Goal: Task Accomplishment & Management: Complete application form

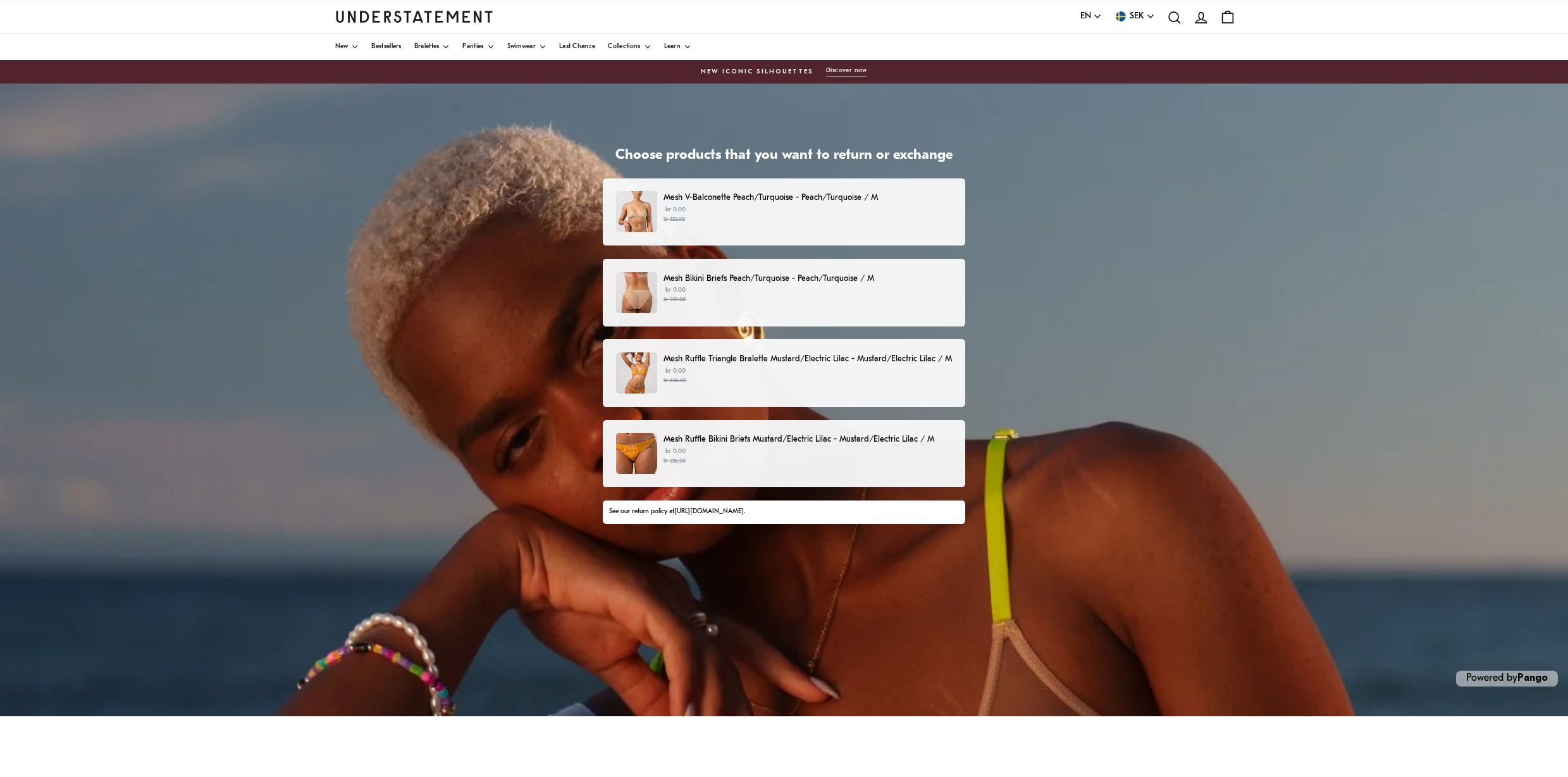
click at [908, 361] on p "Mesh Ruffle Triangle Bralette Mustard/Electric Lilac - Mustard/Electric Lilac /…" at bounding box center [808, 359] width 288 height 13
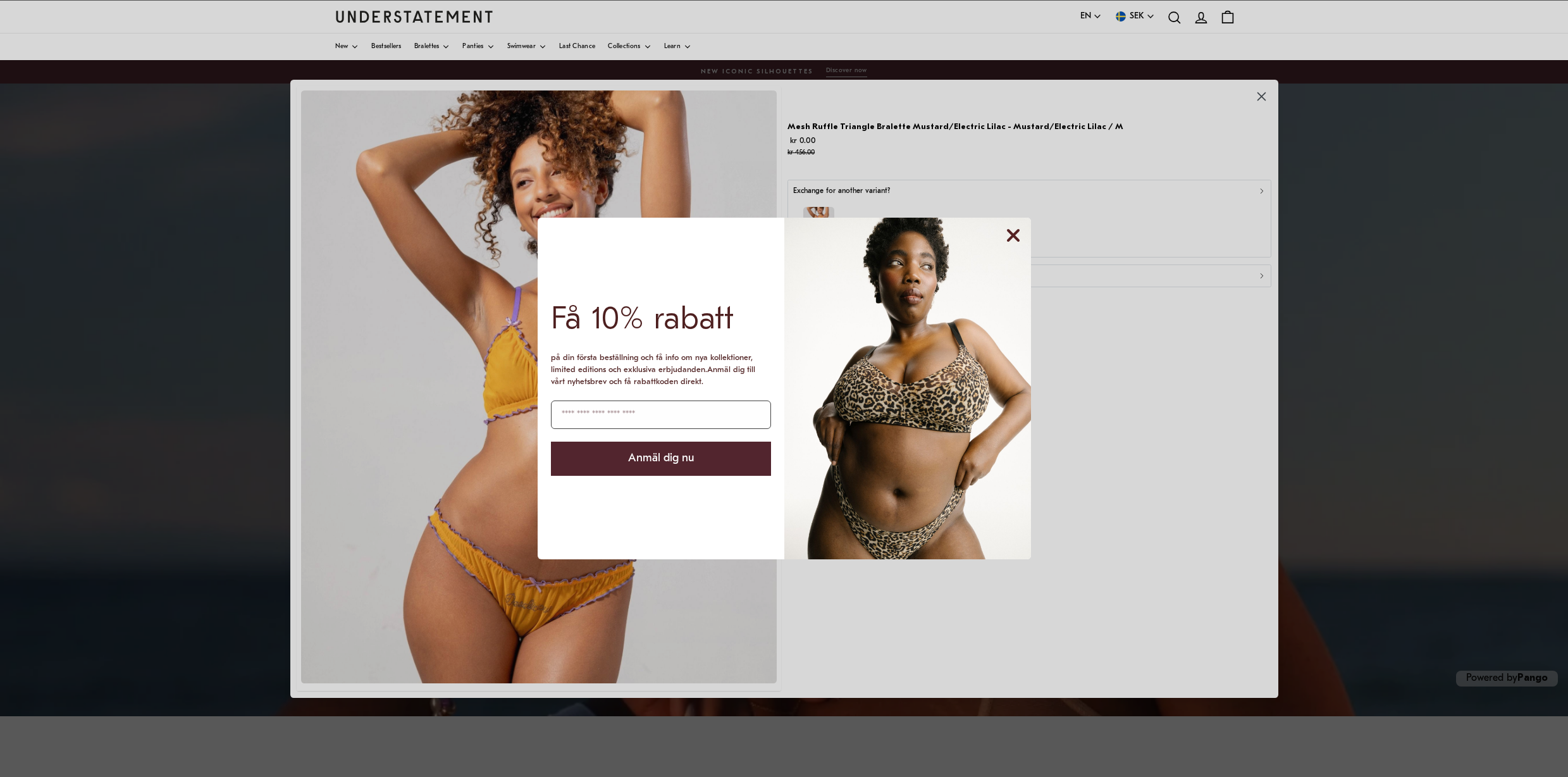
click at [1010, 235] on circle "Close dialog" at bounding box center [1013, 235] width 24 height 24
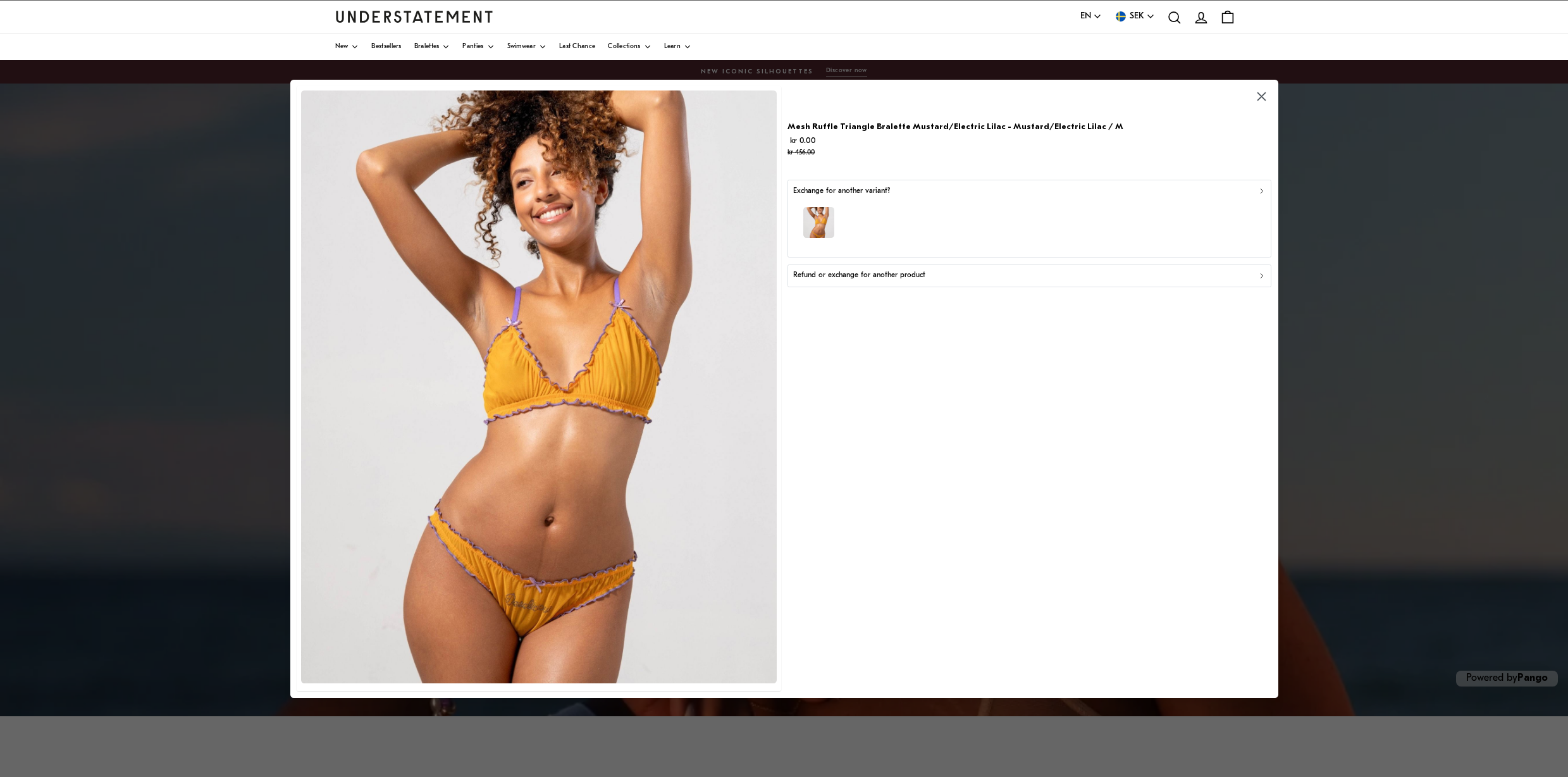
click at [926, 277] on div "Refund or exchange for another product" at bounding box center [1029, 275] width 474 height 12
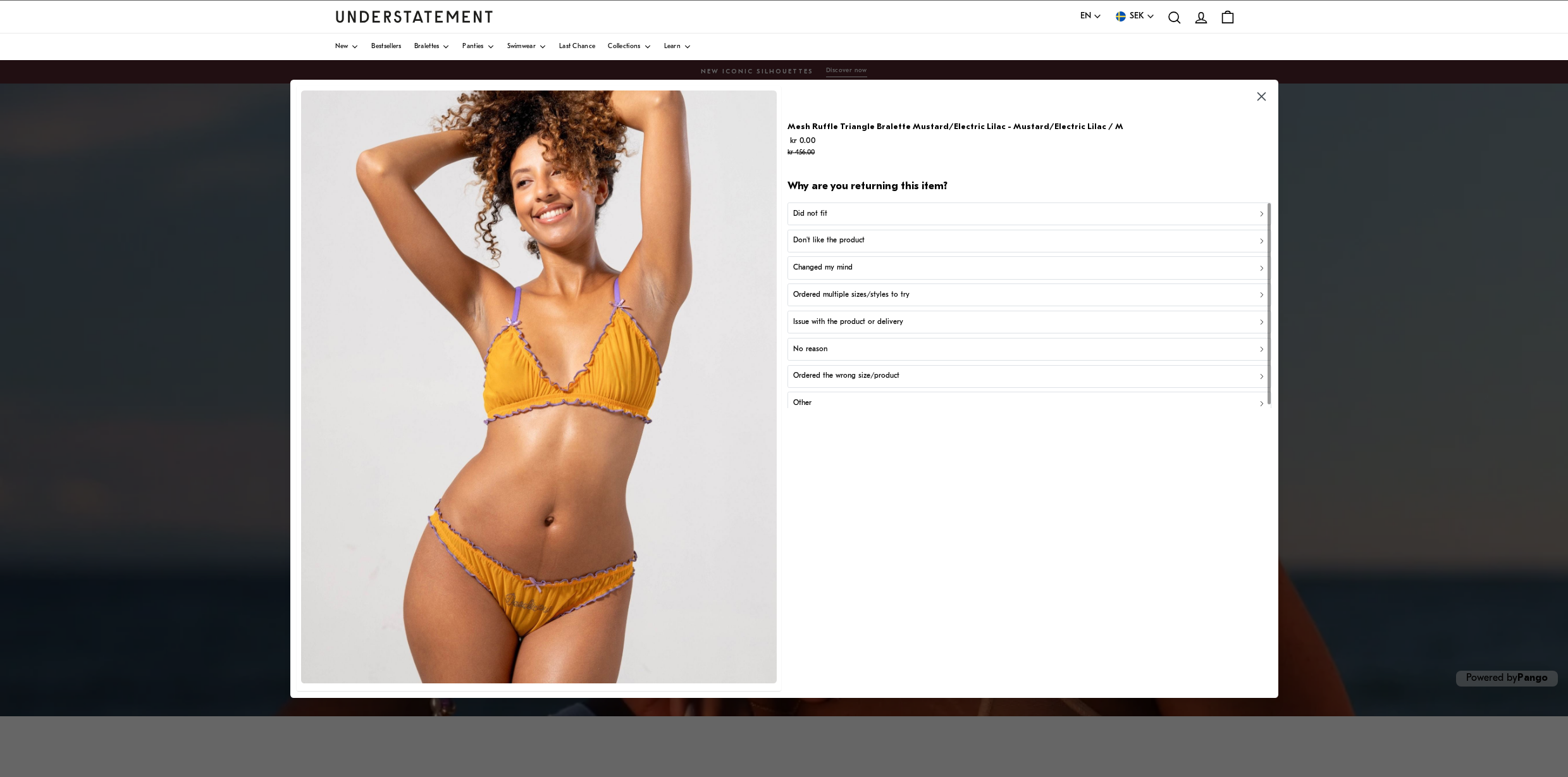
click at [890, 318] on p "Issue with the product or delivery" at bounding box center [847, 322] width 110 height 12
click at [866, 264] on p "Product is damaged or defective" at bounding box center [846, 268] width 107 height 12
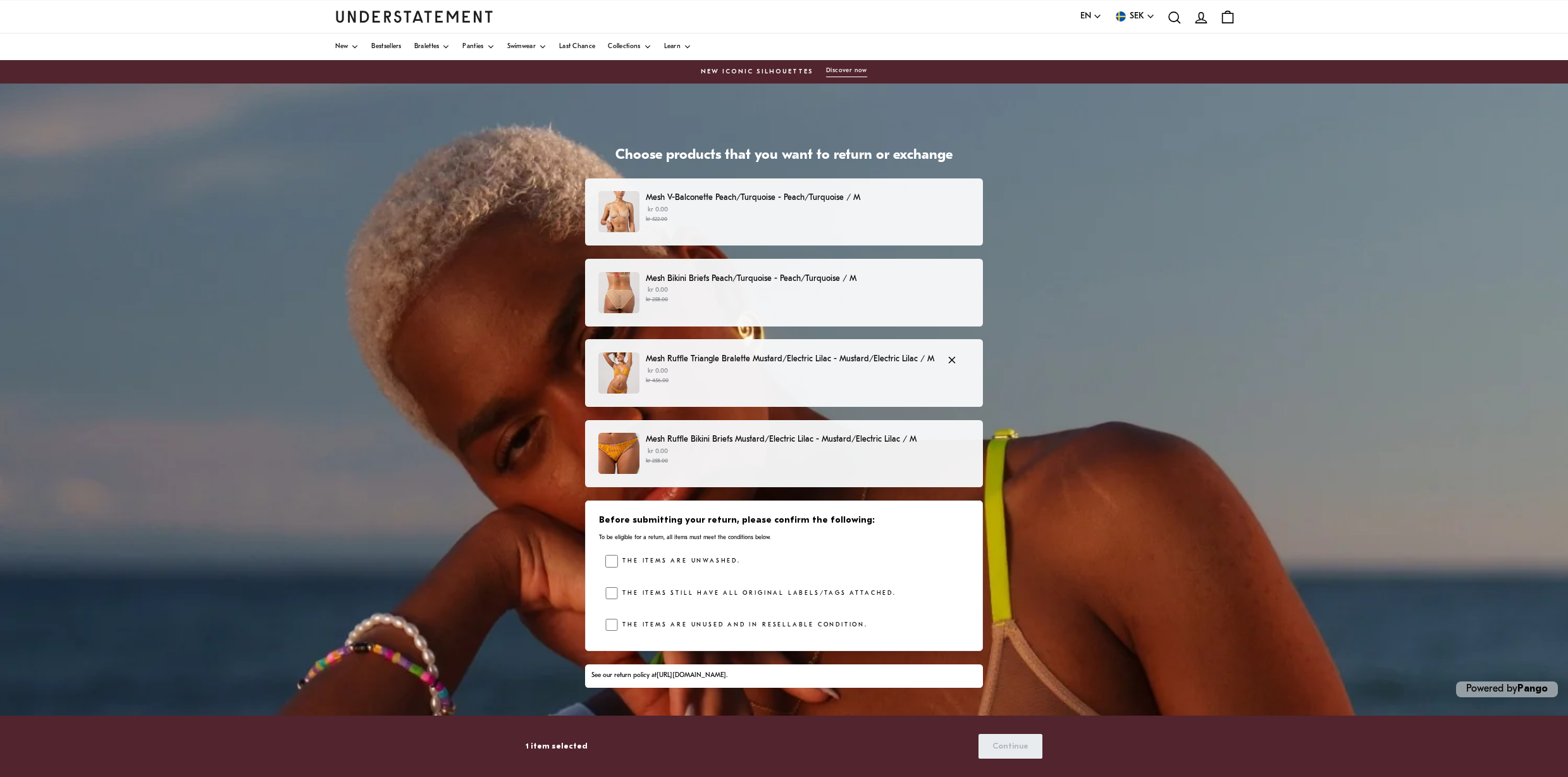
click at [833, 361] on p "Mesh Ruffle Triangle Bralette Mustard/Electric Lilac - Mustard/Electric Lilac /…" at bounding box center [790, 359] width 288 height 13
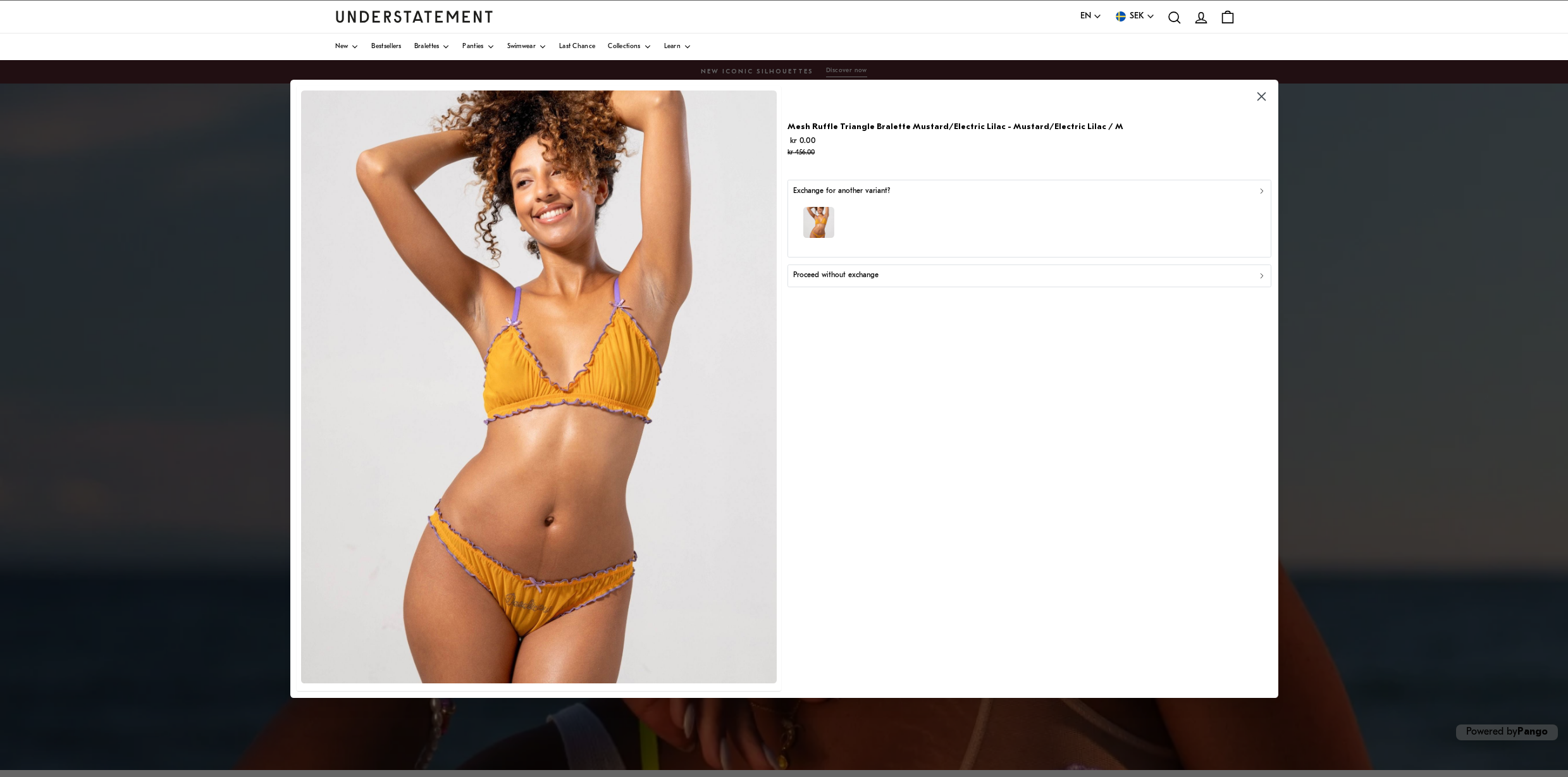
click at [970, 218] on div "button" at bounding box center [1029, 224] width 474 height 55
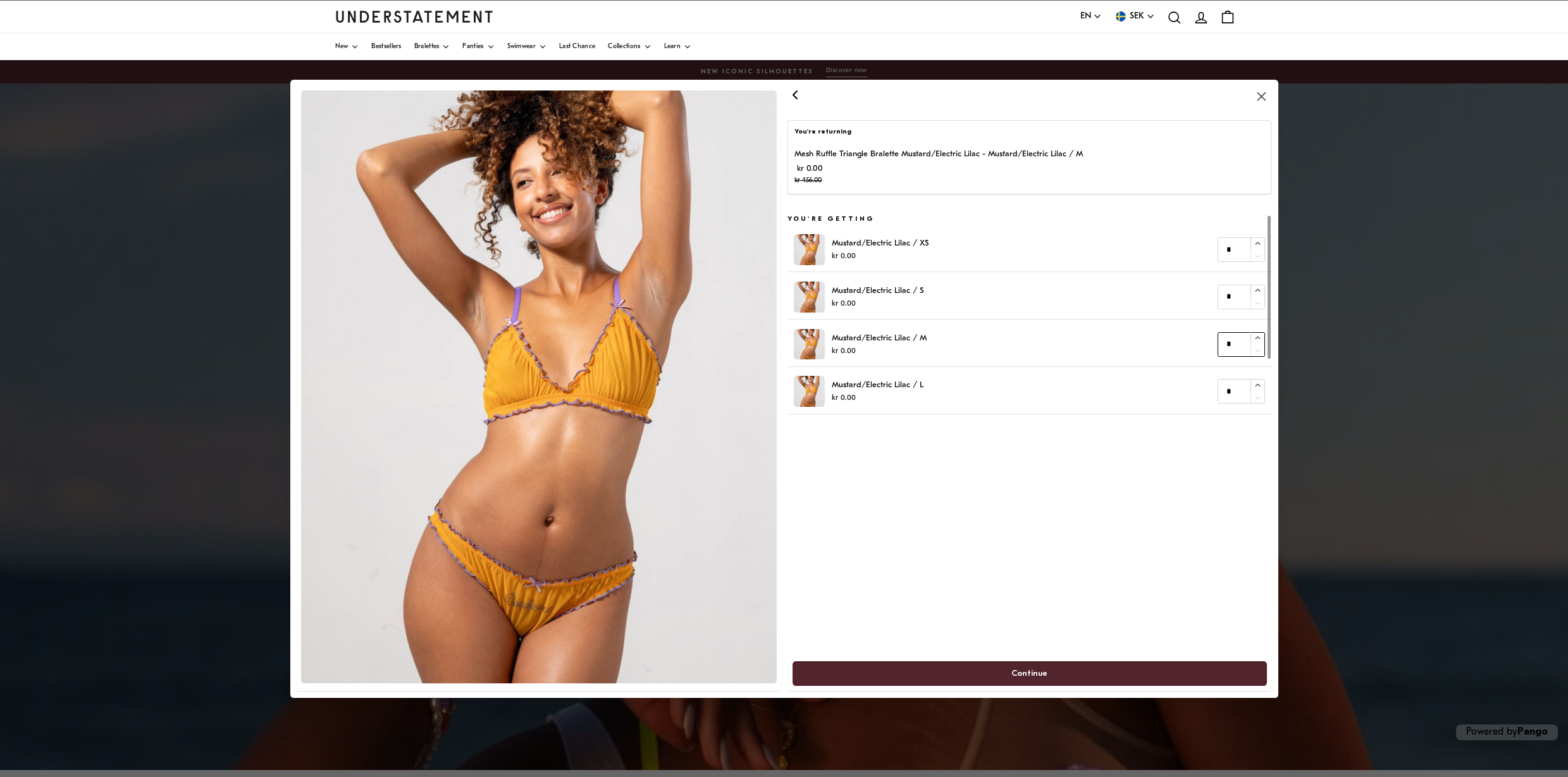
type input "*"
click at [1259, 337] on icon "button" at bounding box center [1258, 339] width 8 height 8
click at [1044, 673] on span "Continue" at bounding box center [1029, 673] width 36 height 23
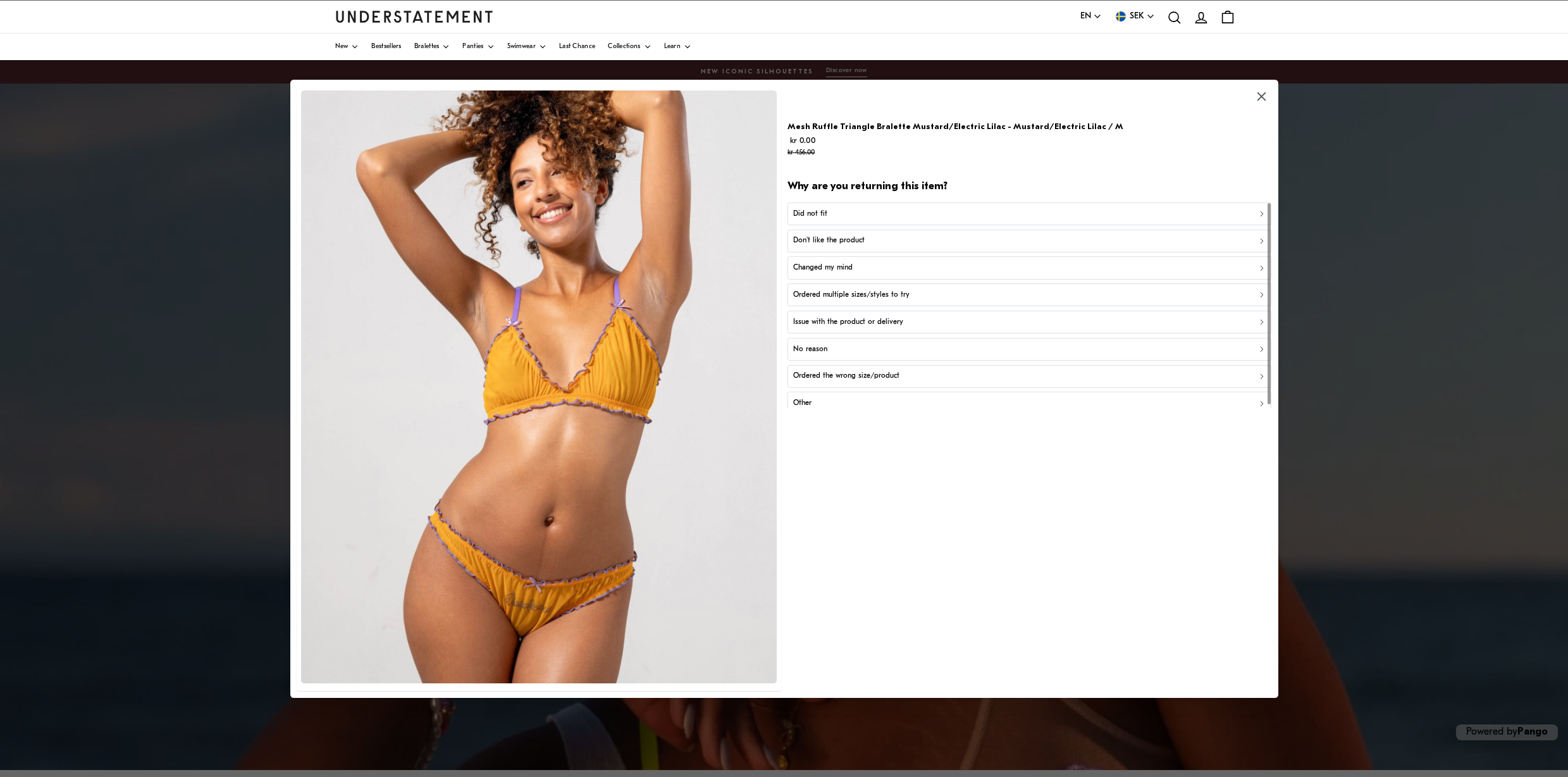
click at [872, 316] on p "Issue with the product or delivery" at bounding box center [847, 322] width 110 height 12
click at [861, 264] on p "Product is damaged or defective" at bounding box center [846, 268] width 107 height 12
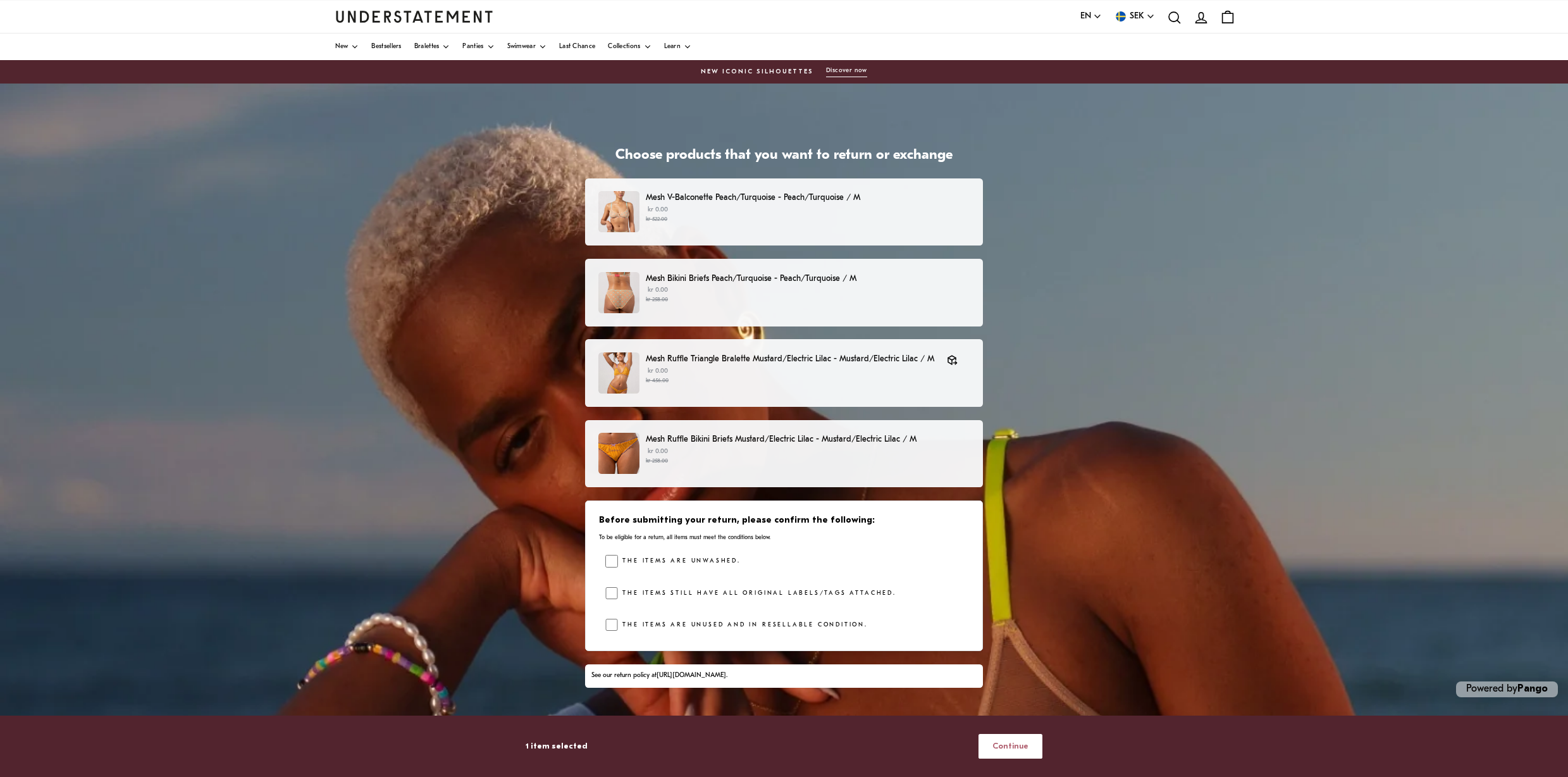
click at [1028, 747] on span "Continue" at bounding box center [1010, 747] width 36 height 23
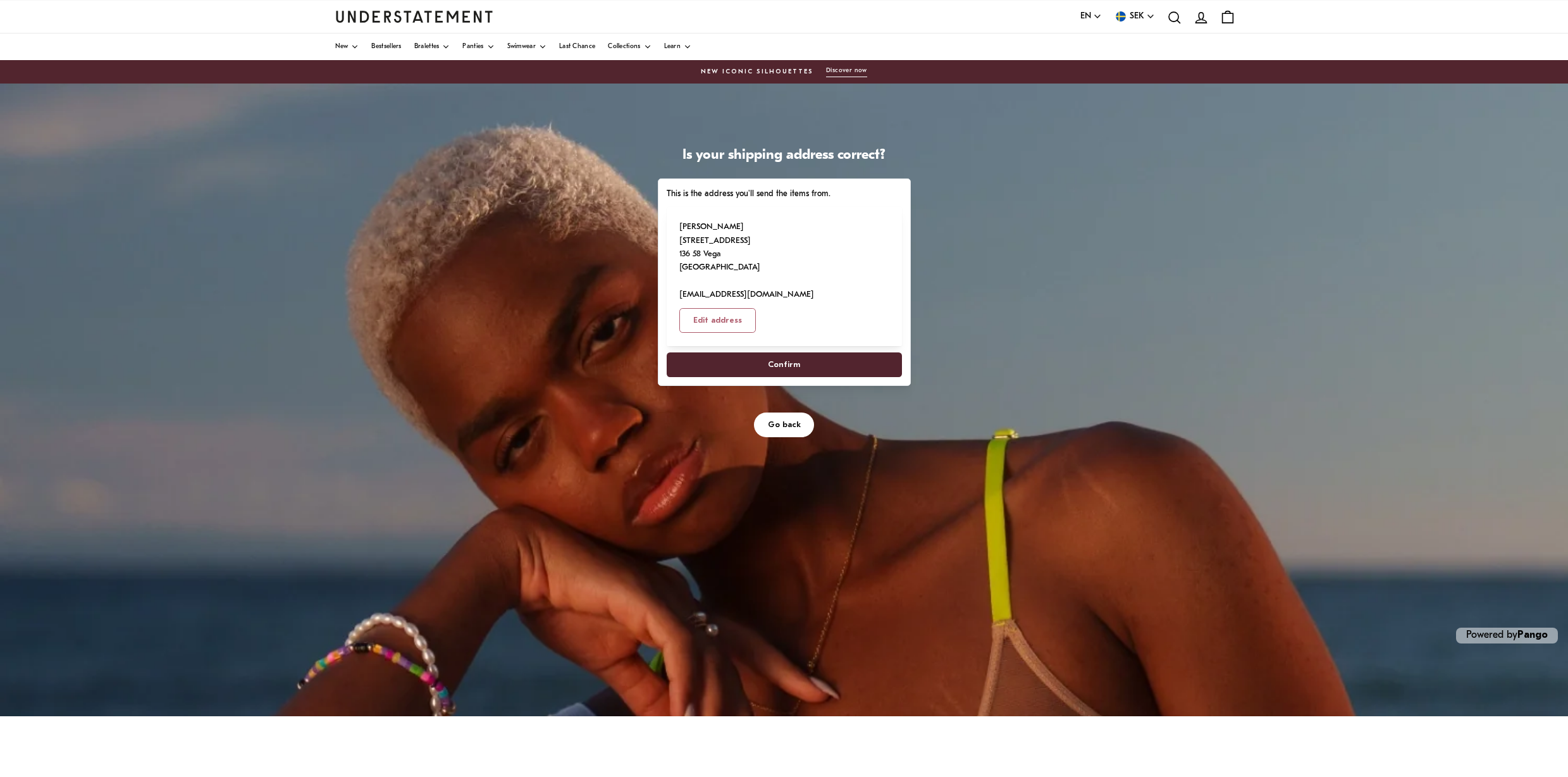
click at [798, 353] on span "Confirm" at bounding box center [784, 365] width 32 height 23
select select "**"
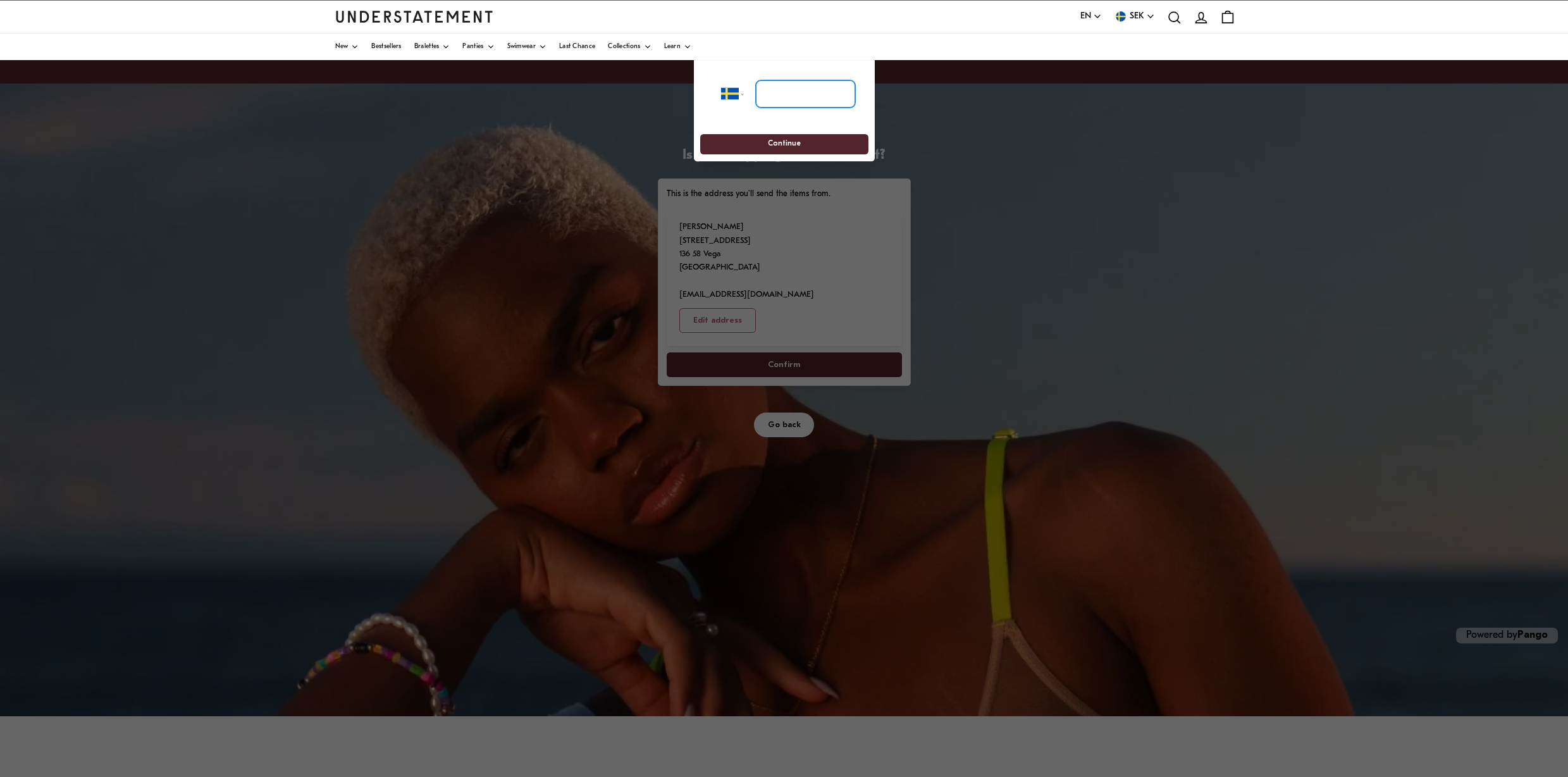
click at [772, 95] on input "tel" at bounding box center [805, 95] width 100 height 28
type input "**********"
click at [811, 140] on span "Continue" at bounding box center [784, 145] width 145 height 20
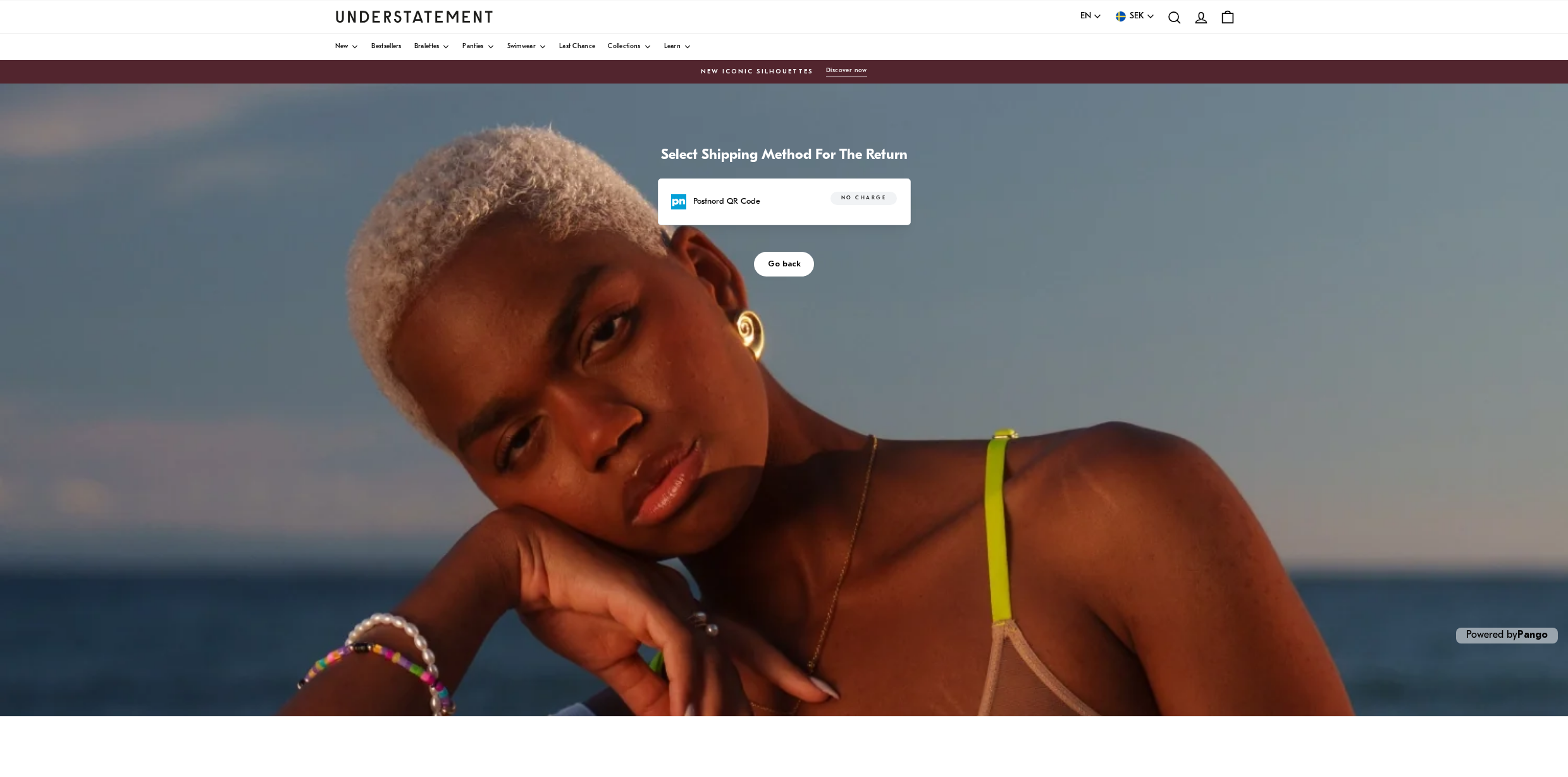
click at [847, 196] on span "No charge" at bounding box center [864, 199] width 45 height 12
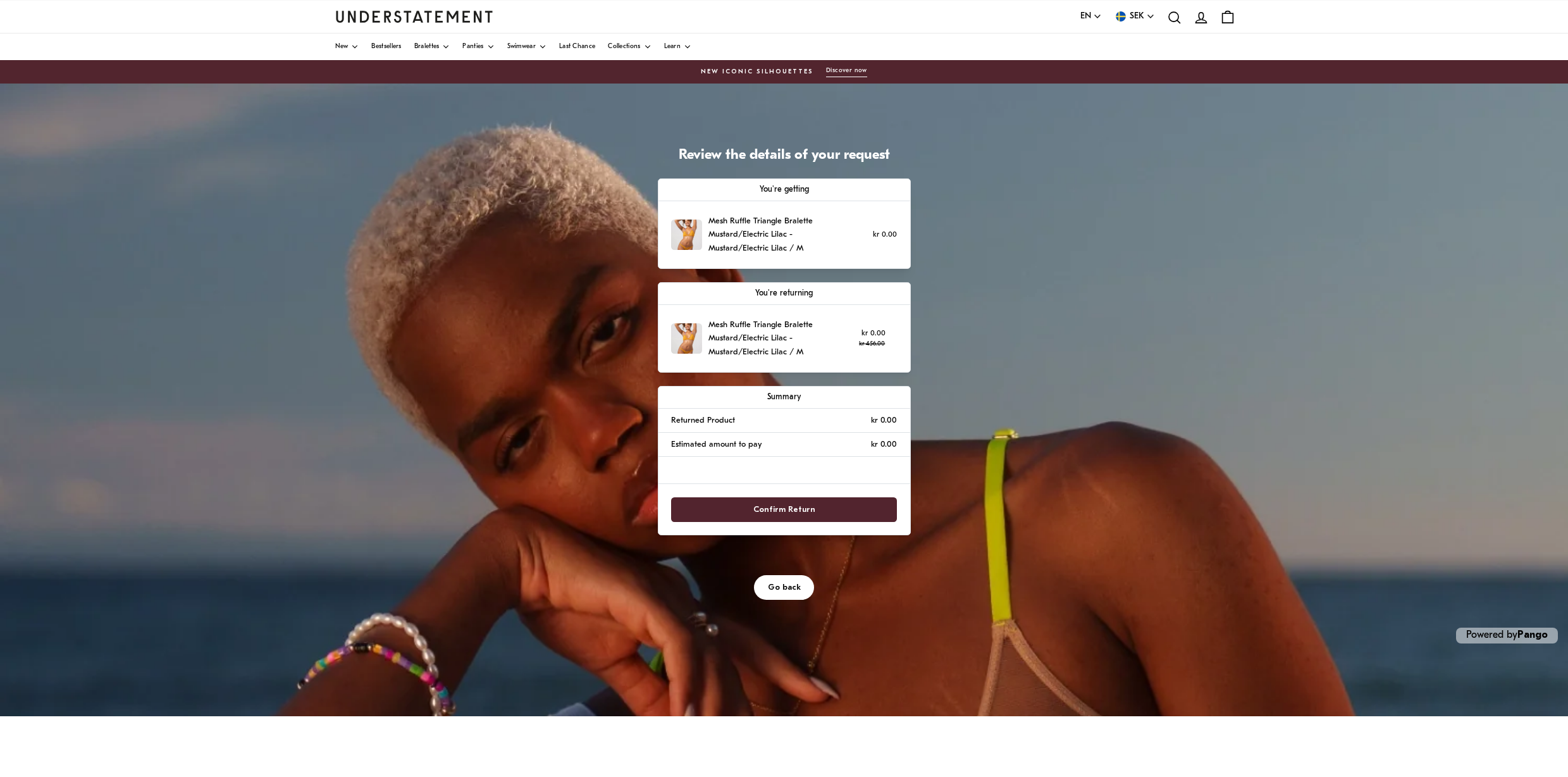
click at [788, 503] on span "Confirm Return" at bounding box center [784, 510] width 62 height 23
